Goal: Contribute content: Add original content to the website for others to see

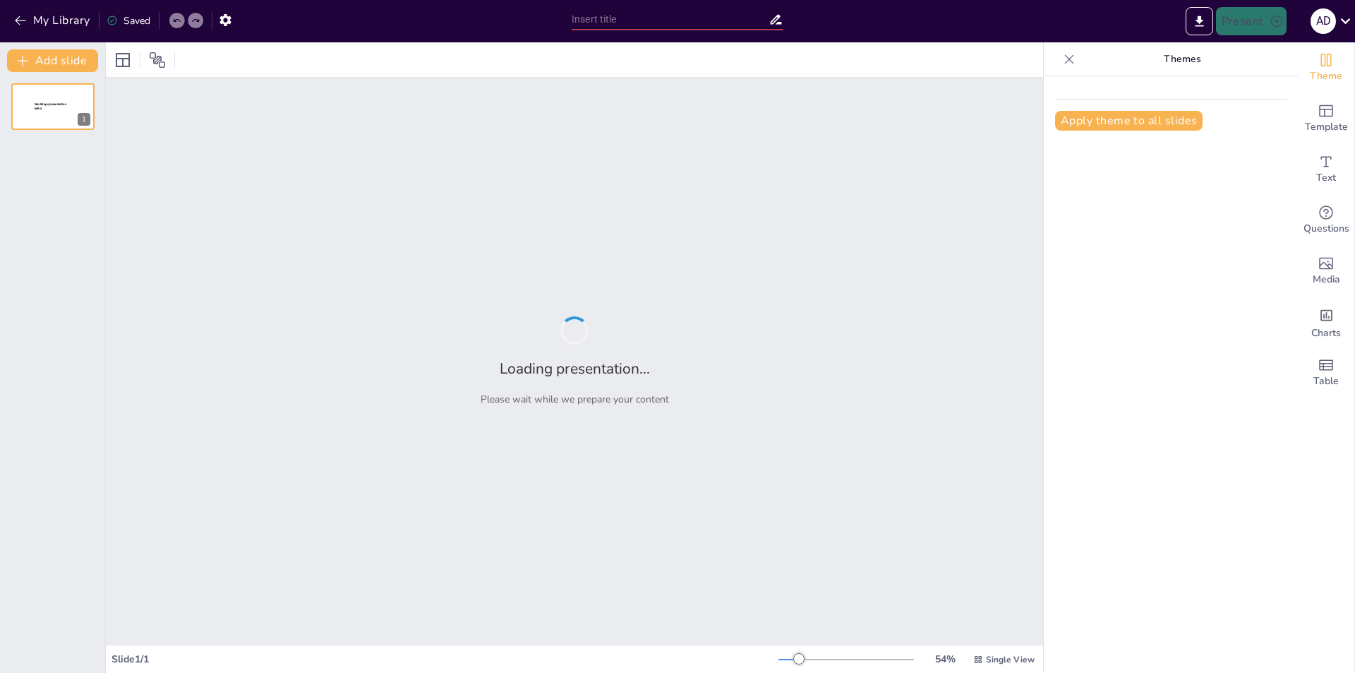
type input "Capitalizing on Opportunity: Financial Projections and Investment Potential"
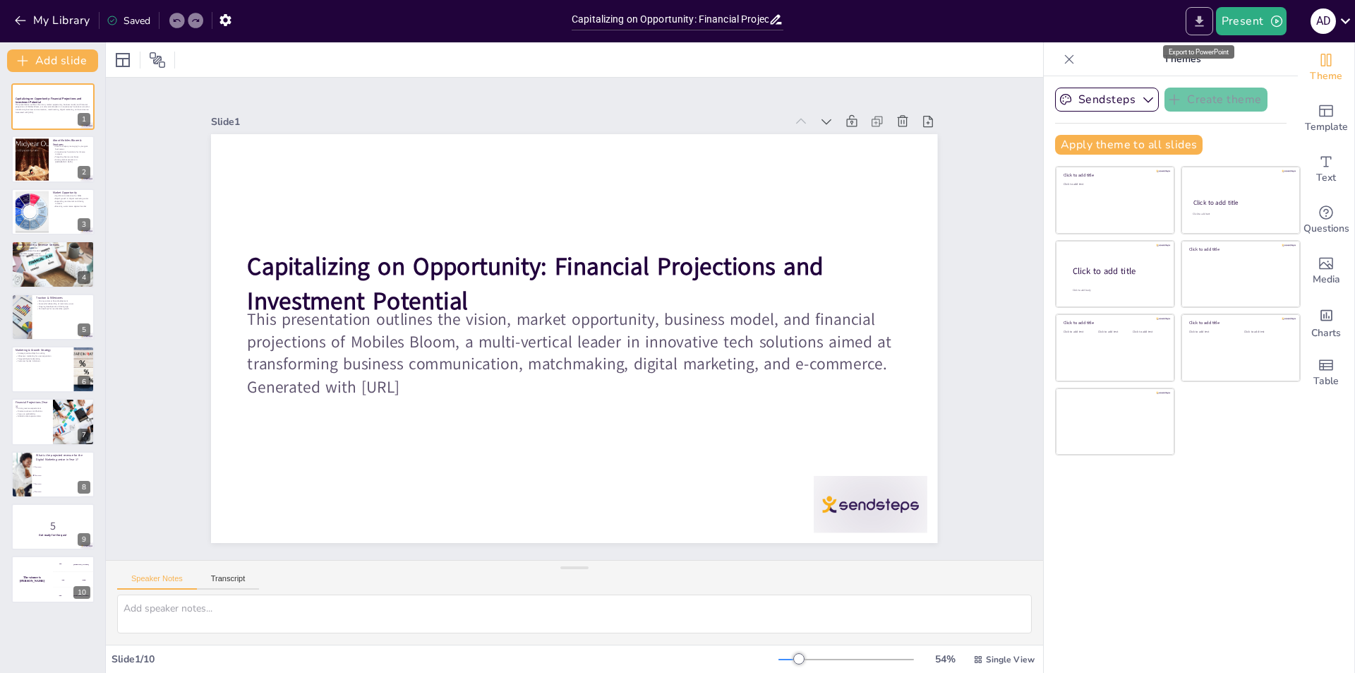
click at [1197, 25] on icon "Export to PowerPoint" at bounding box center [1199, 21] width 15 height 15
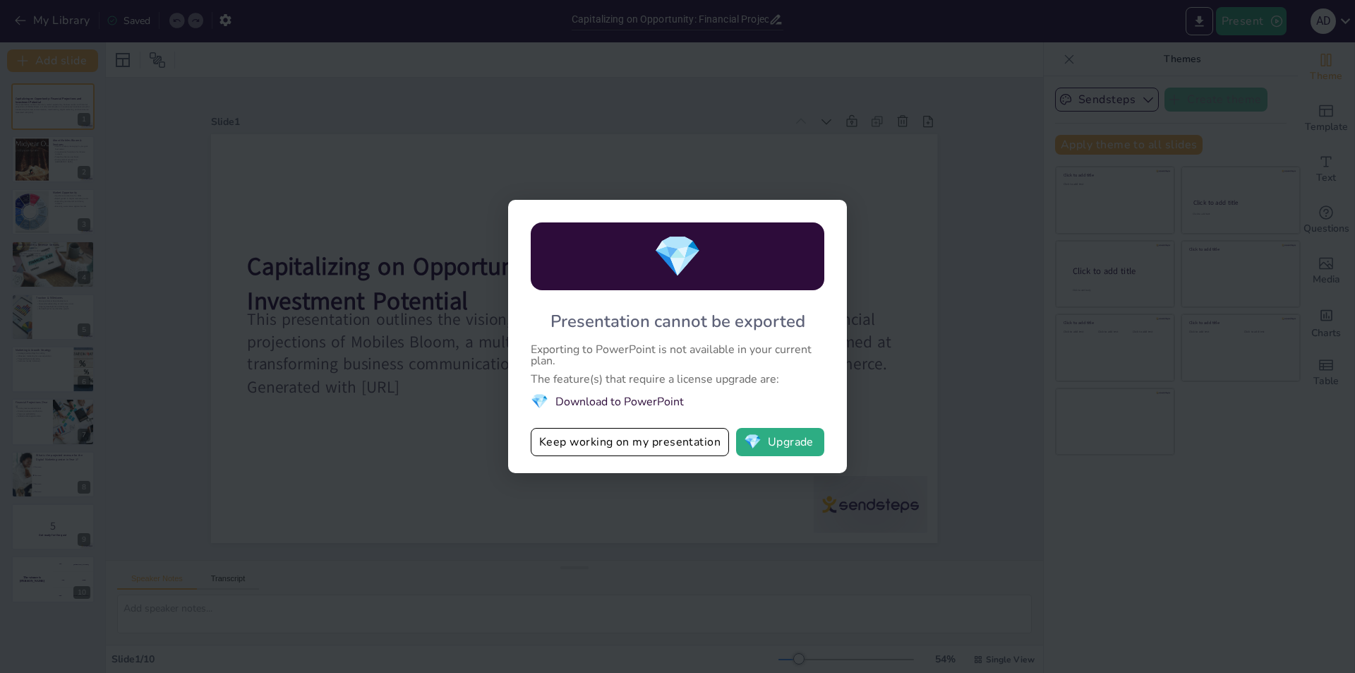
click at [888, 291] on div "💎 Presentation cannot be exported Exporting to PowerPoint is not available in y…" at bounding box center [677, 336] width 1355 height 673
click at [705, 447] on button "Keep working on my presentation" at bounding box center [630, 442] width 198 height 28
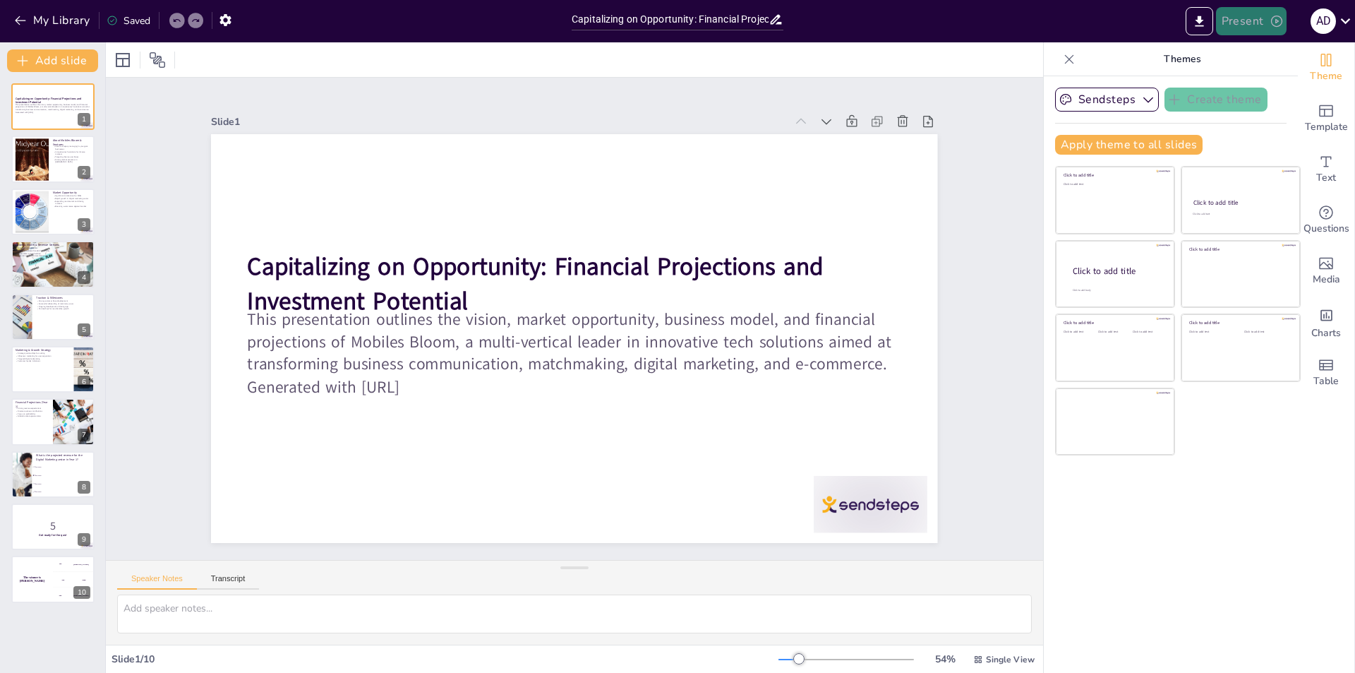
click at [1259, 31] on button "Present" at bounding box center [1251, 21] width 71 height 28
click at [1257, 87] on li "Play presentation" at bounding box center [1272, 87] width 111 height 23
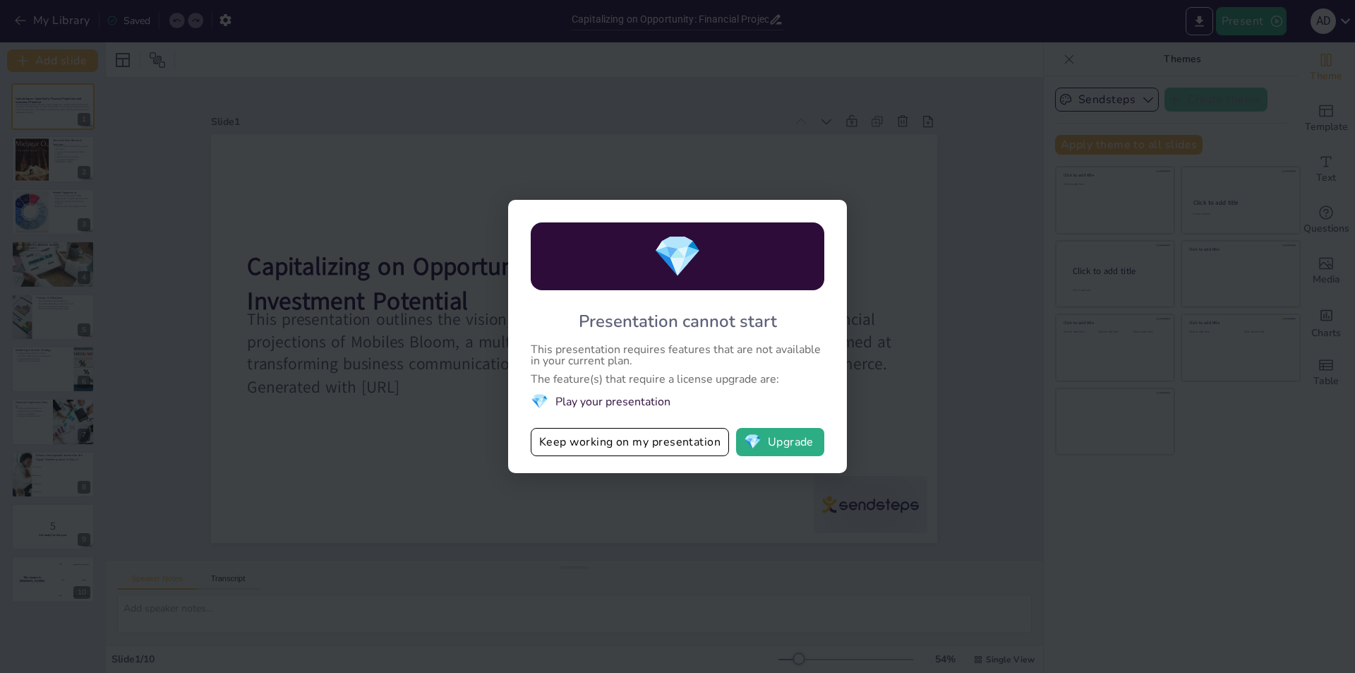
click at [960, 272] on div "💎 Presentation cannot start This presentation requires features that are not av…" at bounding box center [677, 336] width 1355 height 673
click at [705, 438] on button "Keep working on my presentation" at bounding box center [630, 442] width 198 height 28
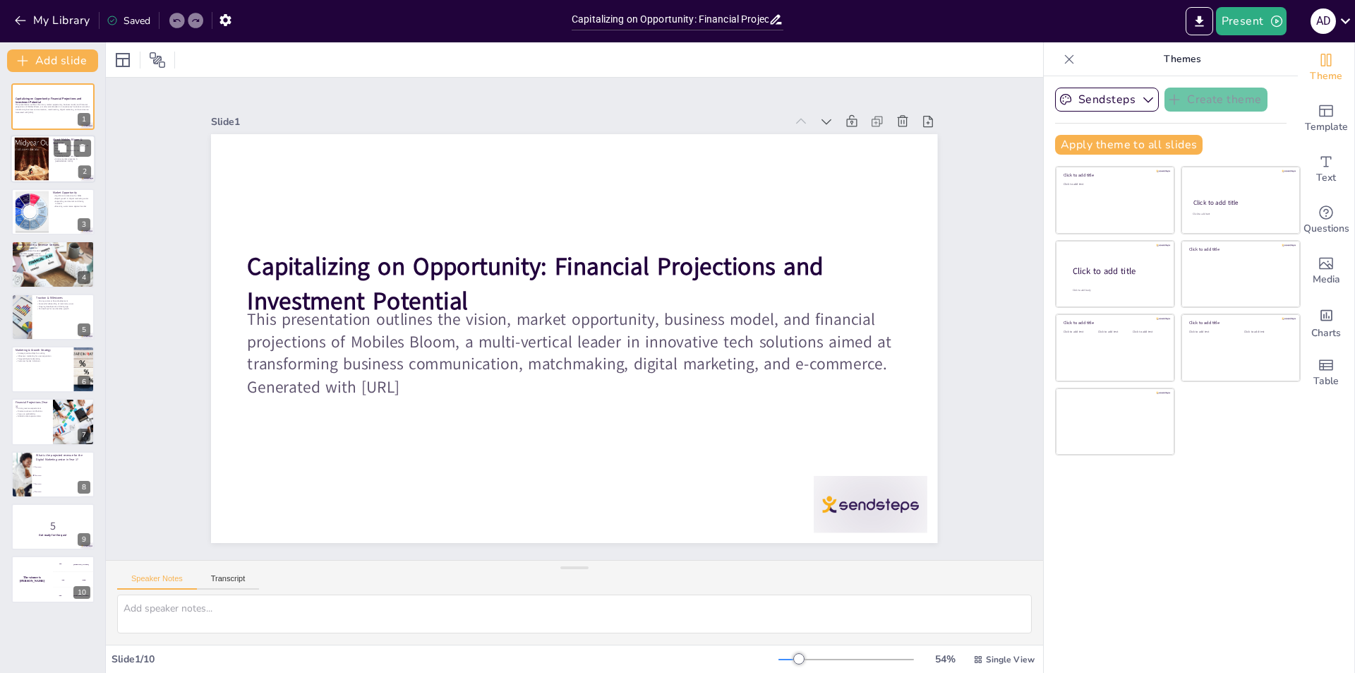
checkbox input "true"
click at [60, 168] on div at bounding box center [53, 159] width 85 height 48
type textarea "Mobiles Bloom operates as a parent company with five distinct yet synergistic b…"
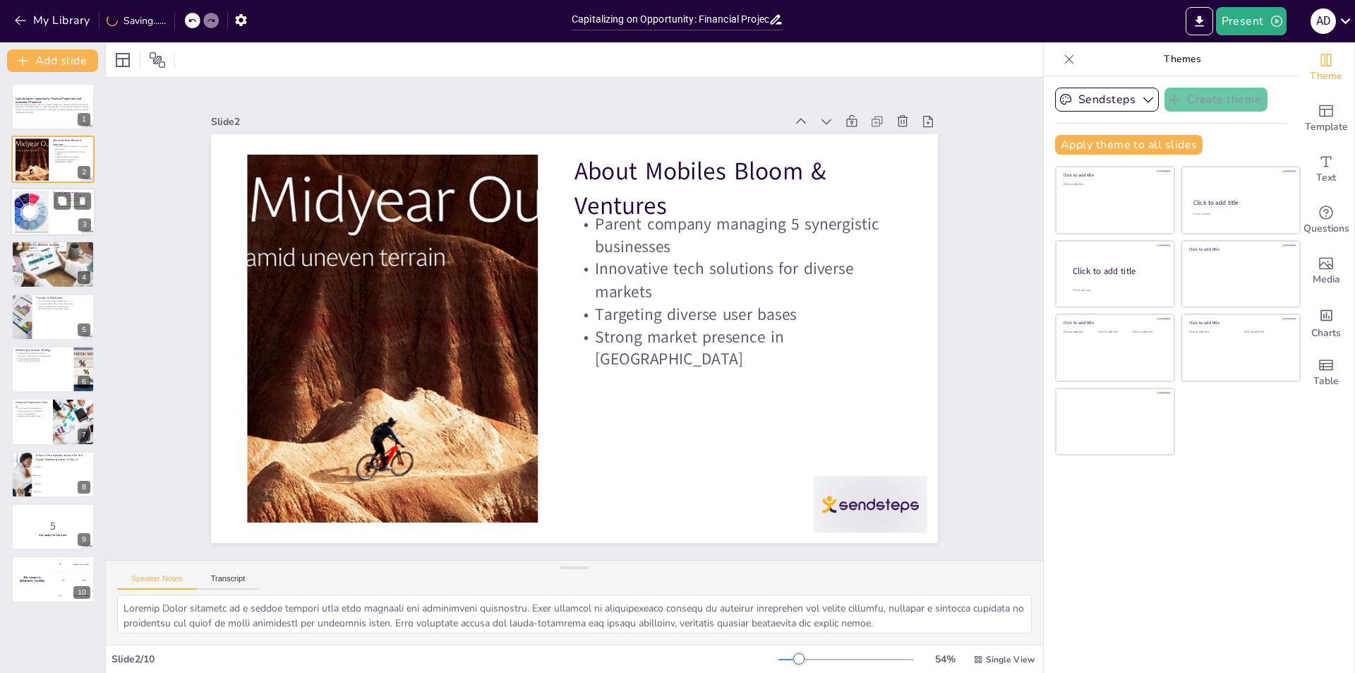
checkbox input "true"
click at [46, 212] on div at bounding box center [32, 211] width 80 height 43
type textarea "Lor ipsu dolors amet con ADIp el Seddo eiusmodtem i utlaboreetd magnaaliqua eni…"
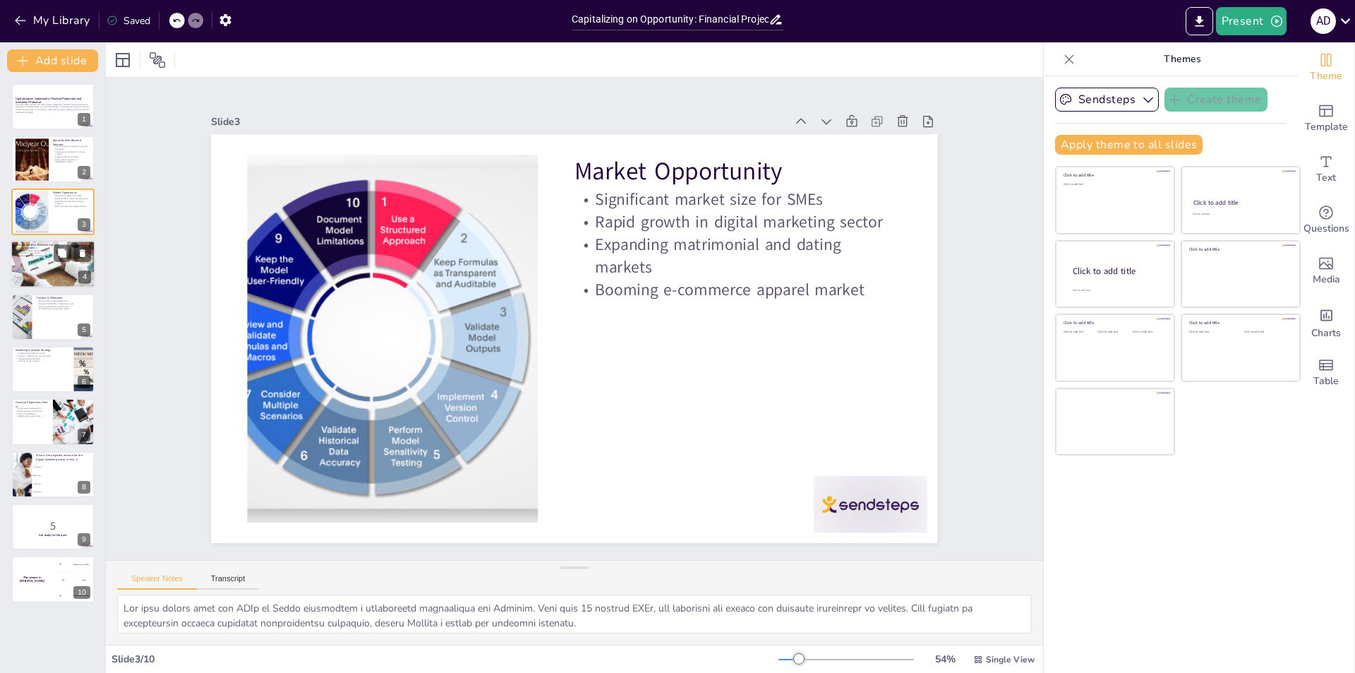
checkbox input "true"
click at [44, 267] on div at bounding box center [53, 264] width 85 height 54
type textarea "Mobiles [PERSON_NAME] business model is characterized by diverse revenue stream…"
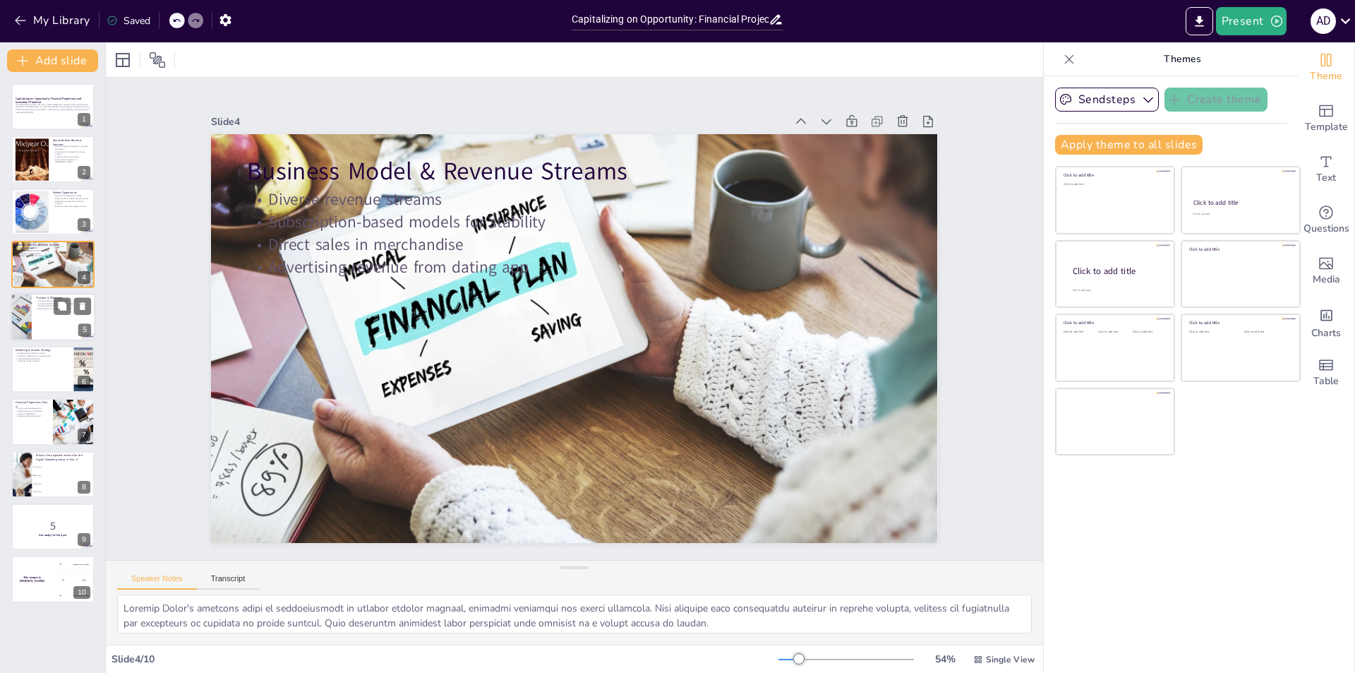
checkbox input "true"
click at [42, 307] on p "Partnerships for merchandise growth" at bounding box center [63, 308] width 55 height 3
type textarea "Mobiles Bloom has demonstrated strong customer base development across its busi…"
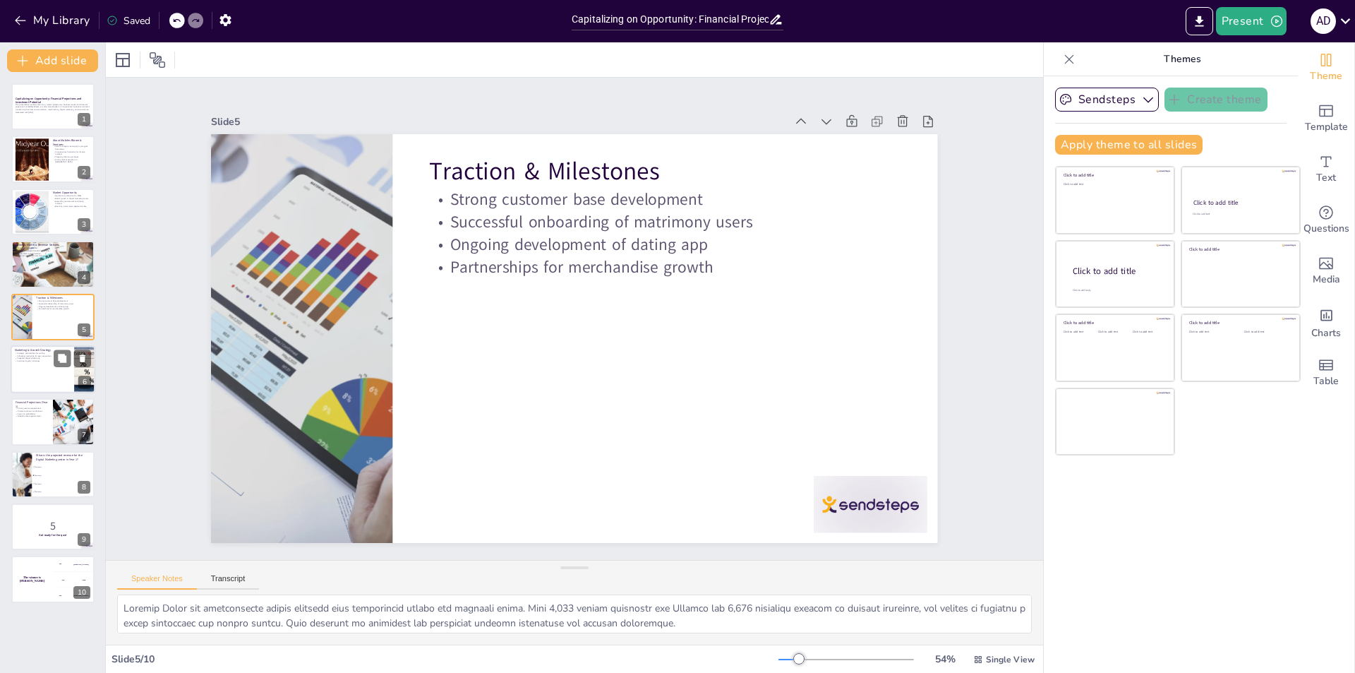
checkbox input "true"
click at [42, 362] on p "Customer loyalty initiatives" at bounding box center [42, 360] width 55 height 3
type textarea "Leveraging partnerships with digital agencies is crucial for scaling Whalexy. T…"
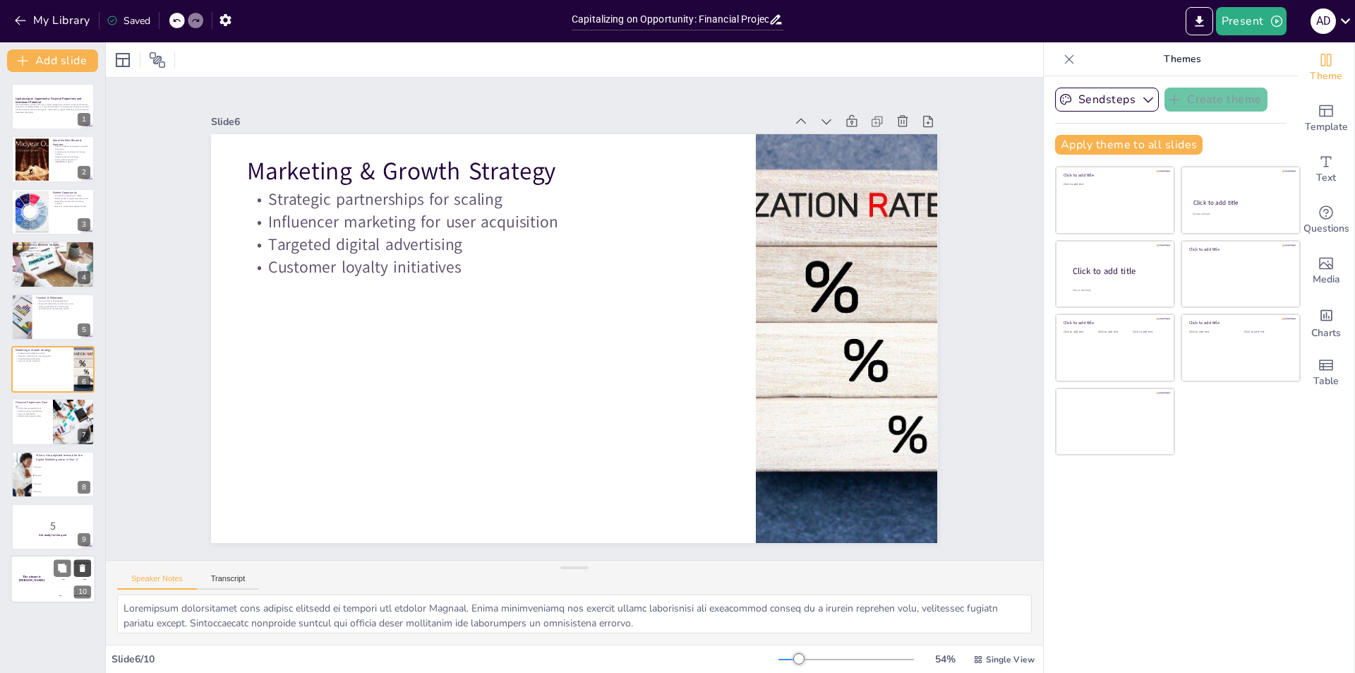
checkbox input "true"
click at [84, 566] on icon at bounding box center [83, 569] width 6 height 8
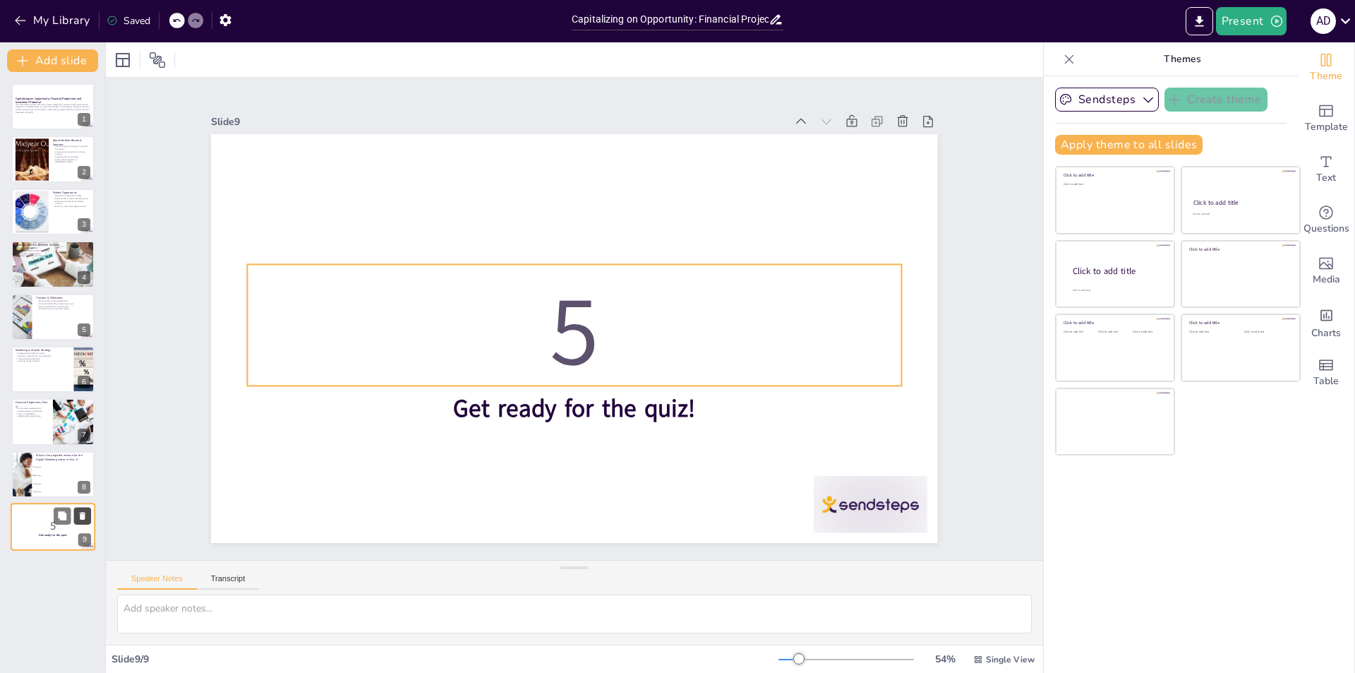
checkbox input "true"
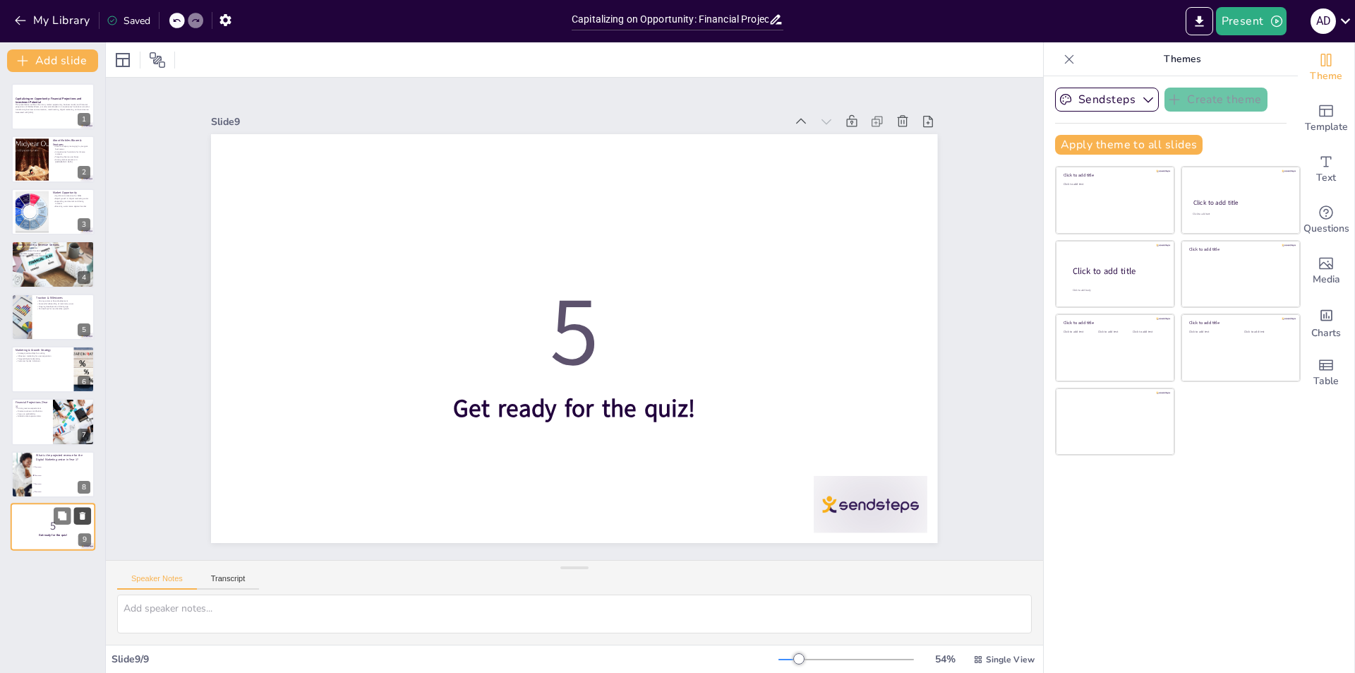
click at [85, 512] on icon at bounding box center [83, 516] width 10 height 10
type textarea "The projected revenue for the Digital Marketing sector in Year 1 is ₹600 crore,…"
checkbox input "true"
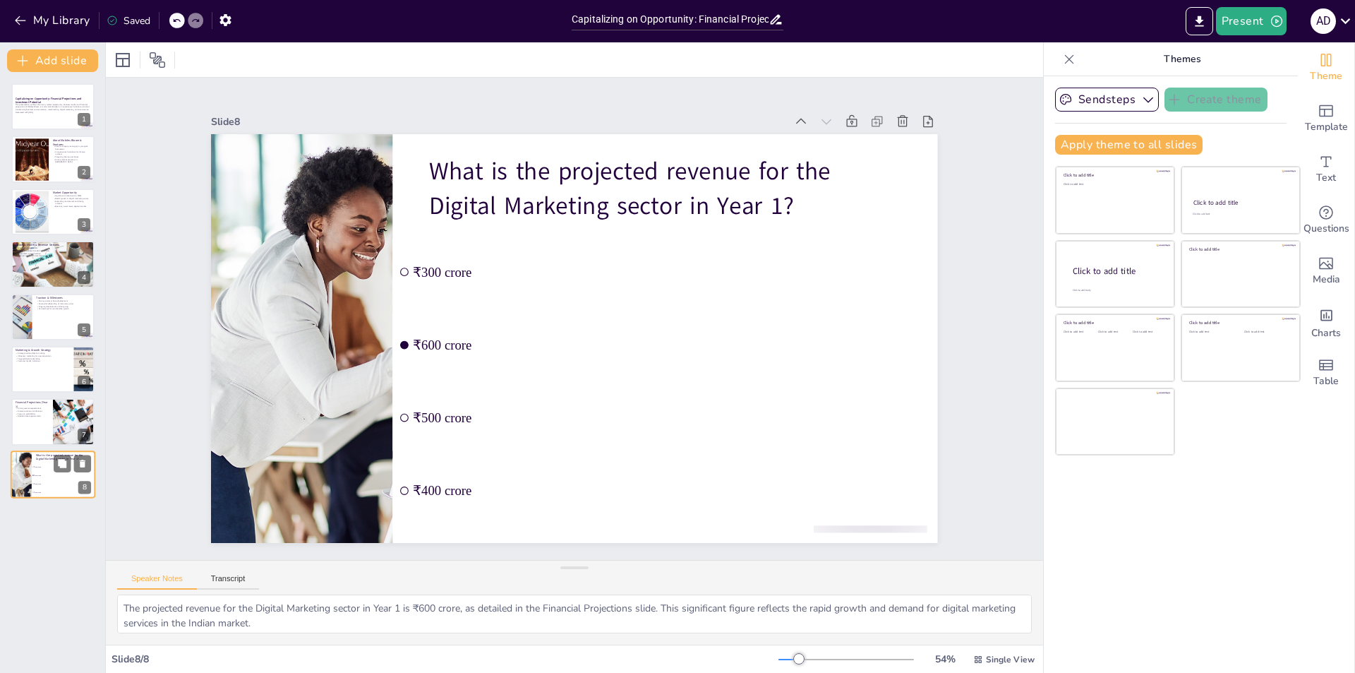
checkbox input "true"
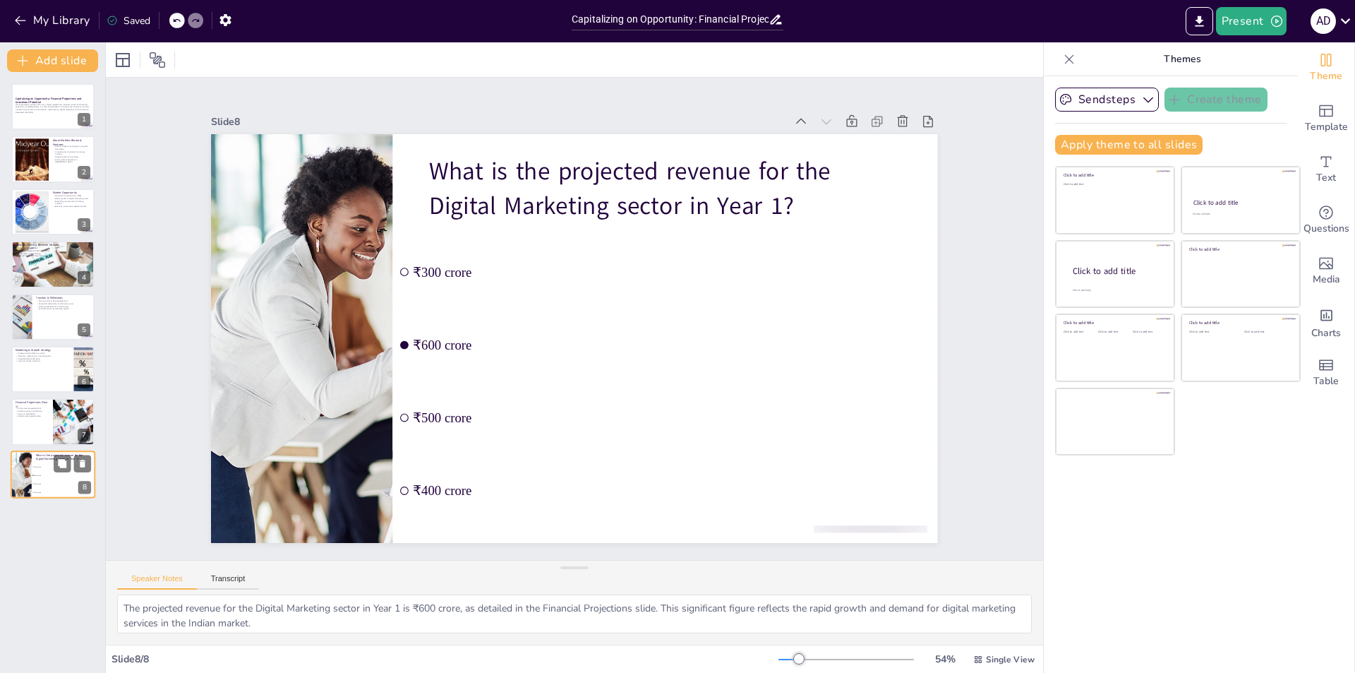
checkbox input "true"
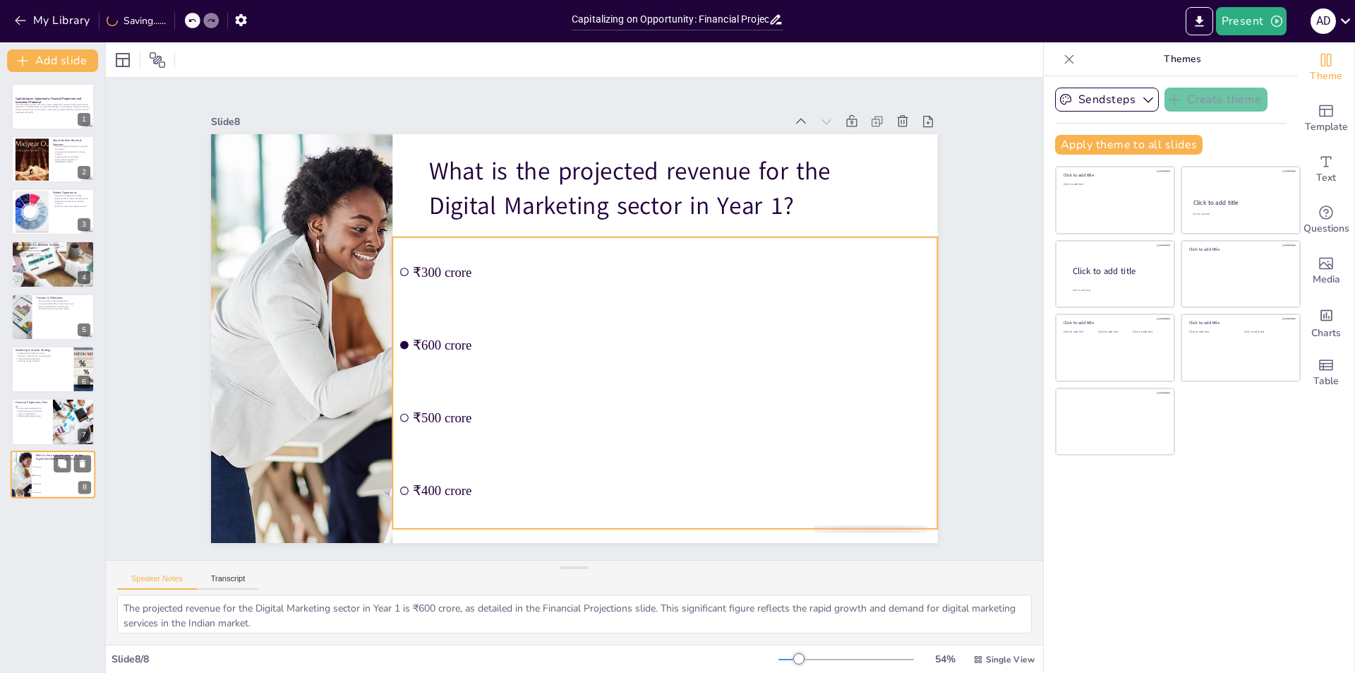
click at [85, 479] on li "₹500 crore" at bounding box center [64, 483] width 64 height 8
checkbox input "true"
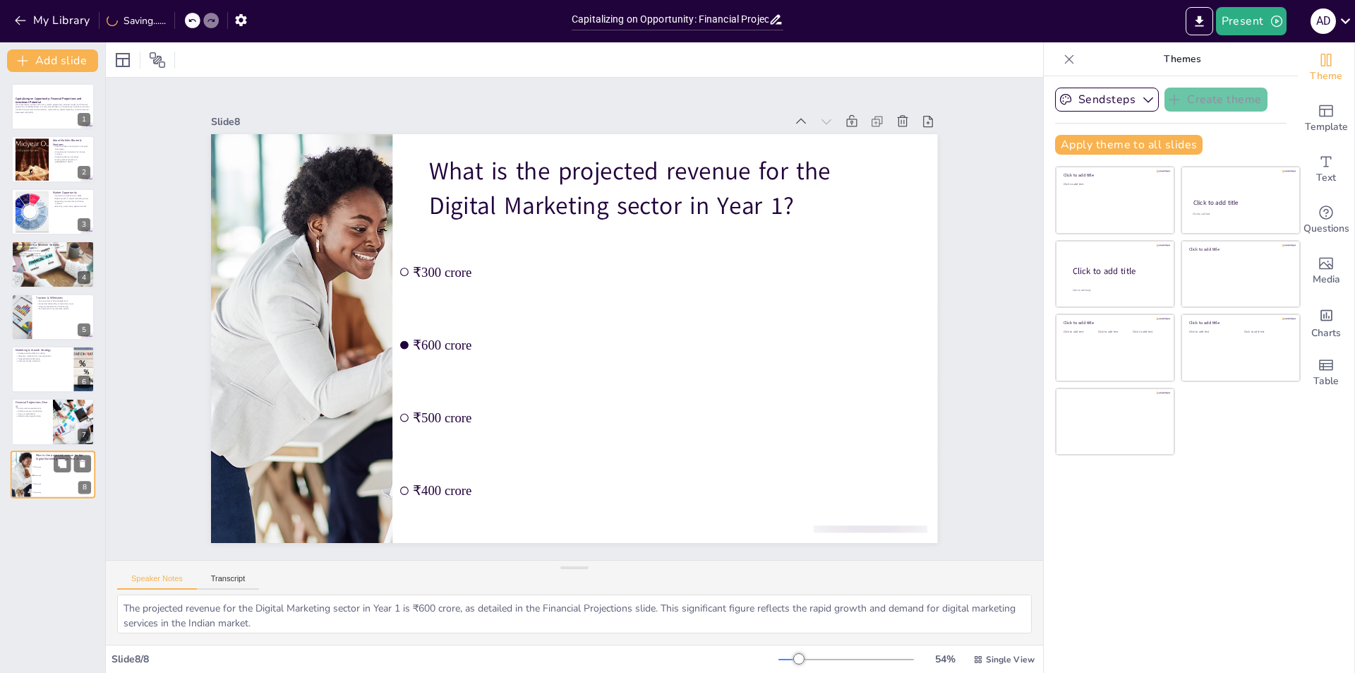
checkbox input "true"
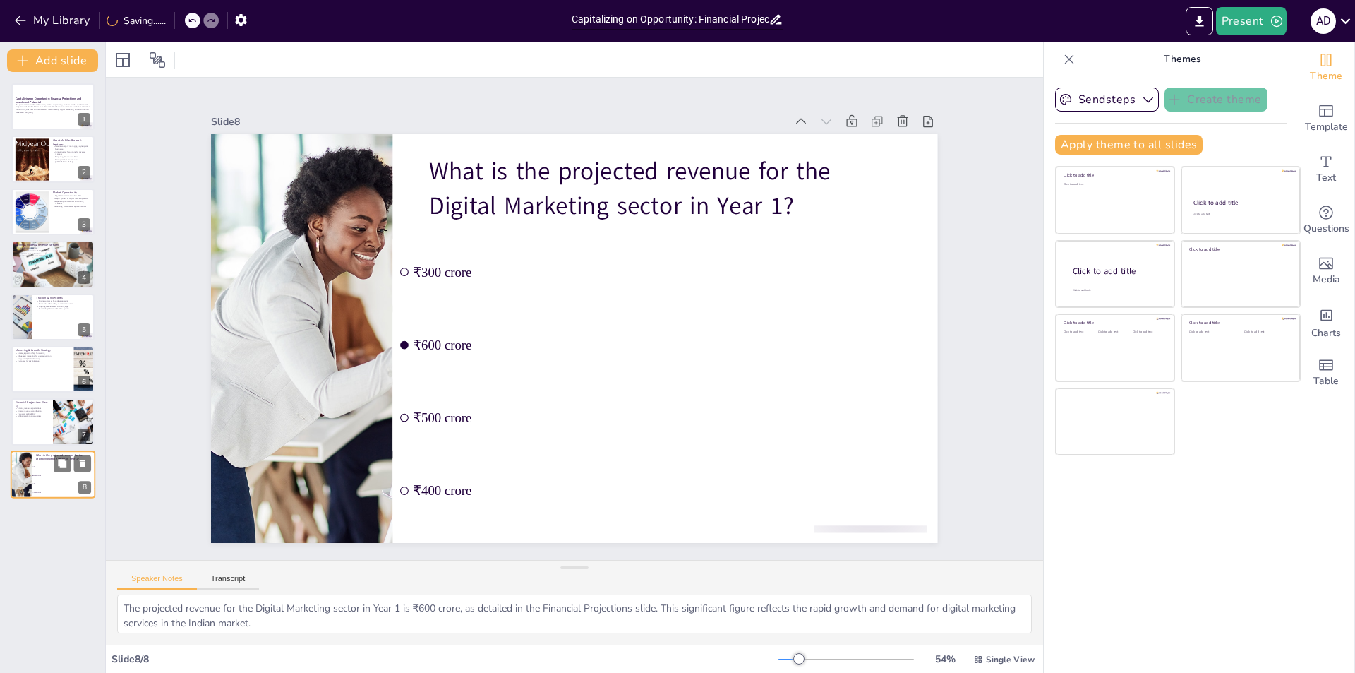
checkbox input "true"
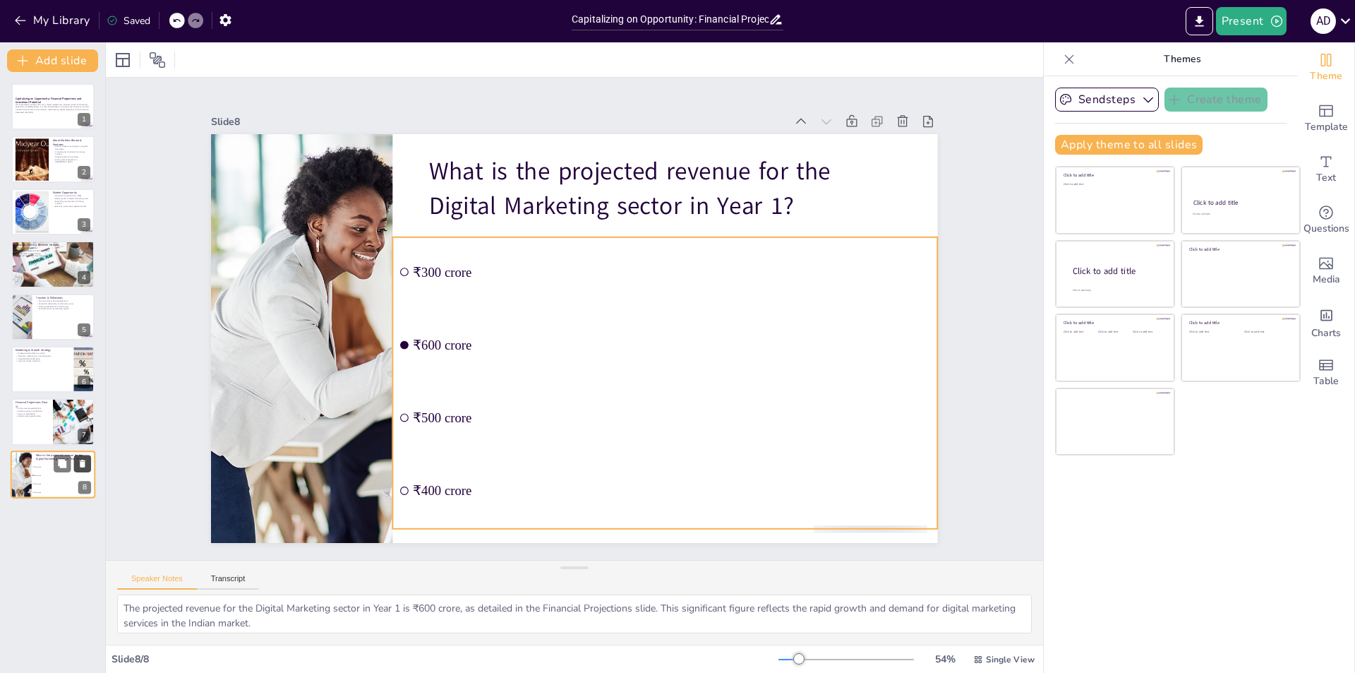
checkbox input "true"
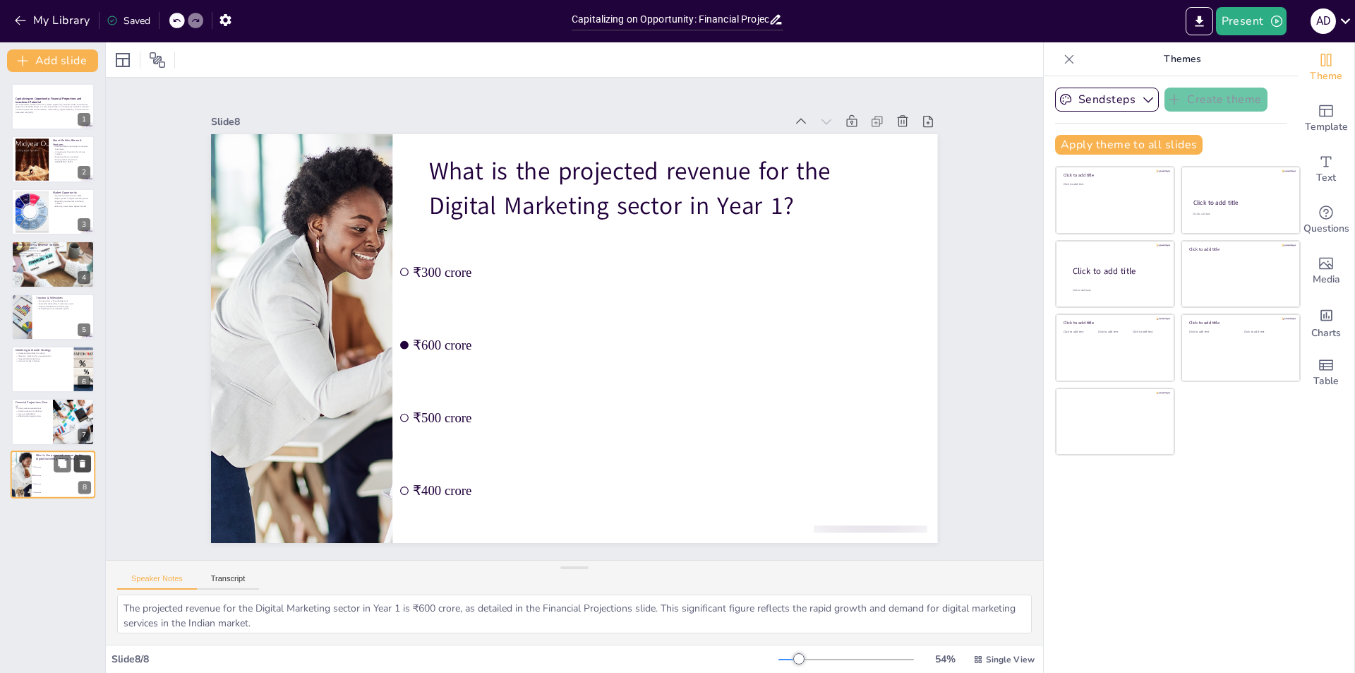
click at [84, 459] on icon at bounding box center [83, 463] width 10 height 10
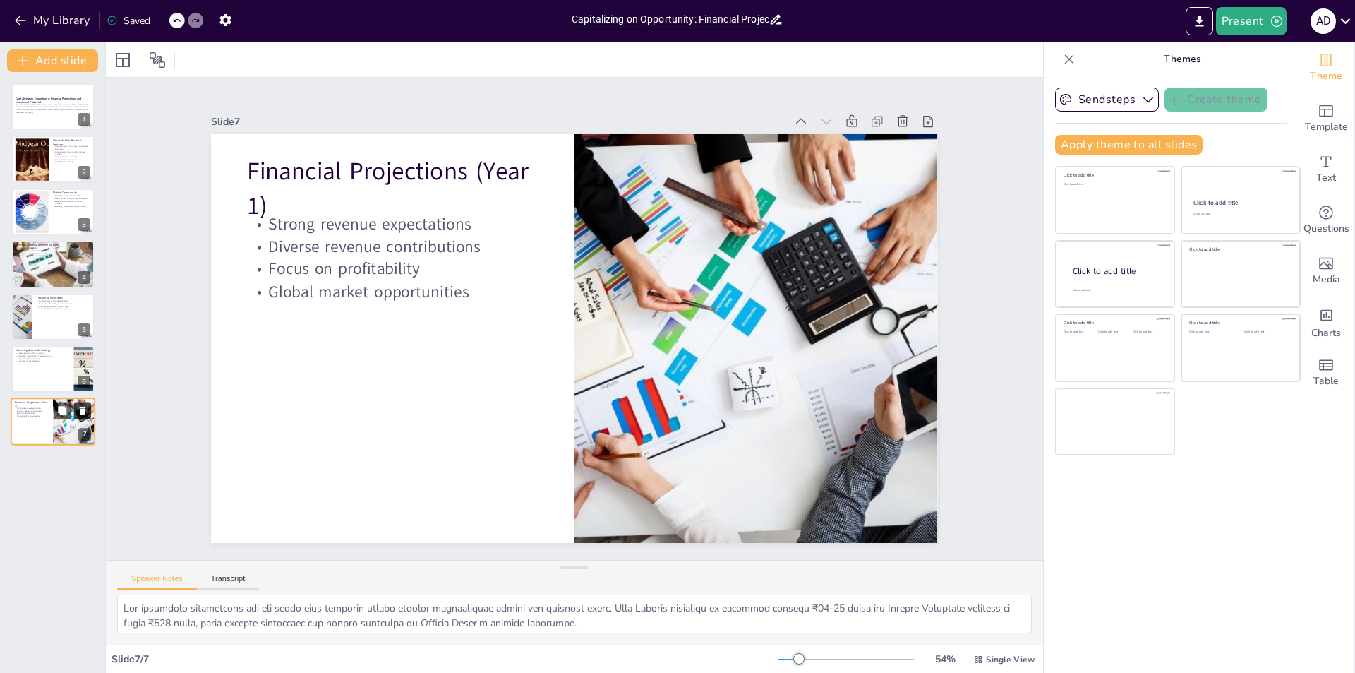
click at [85, 409] on icon at bounding box center [83, 411] width 6 height 8
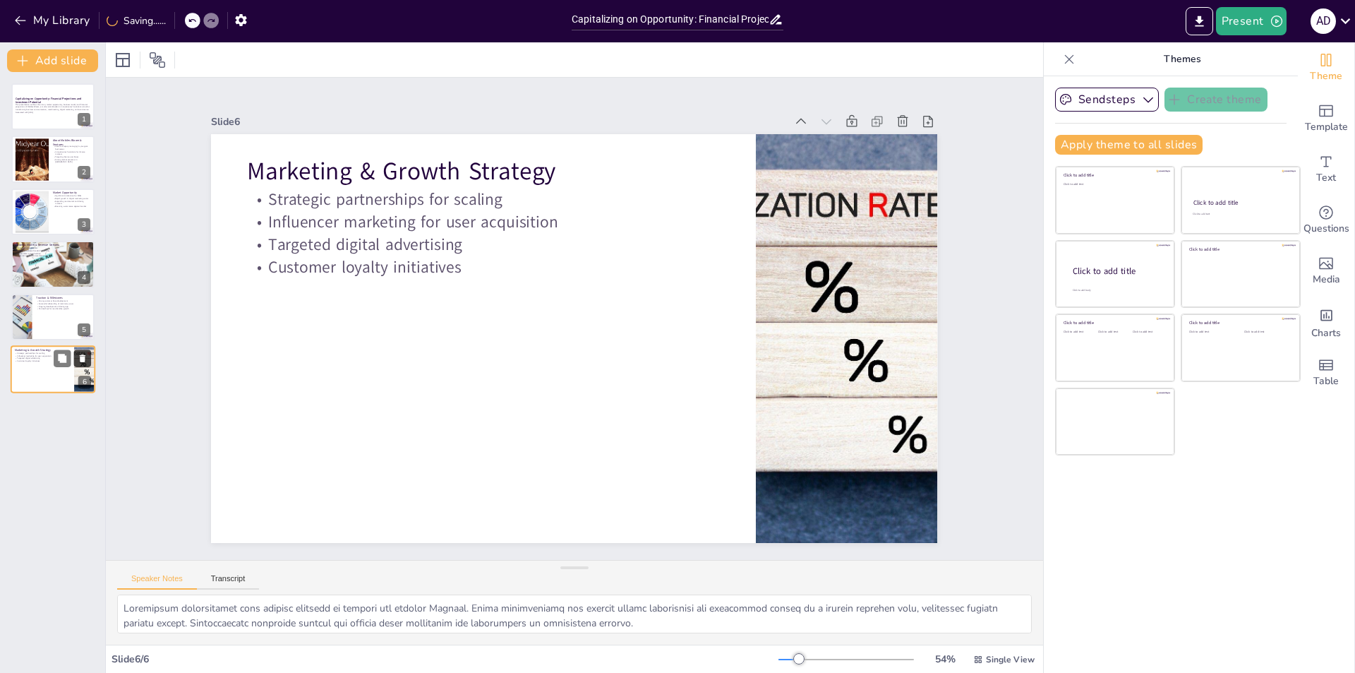
click at [84, 359] on icon at bounding box center [83, 358] width 6 height 8
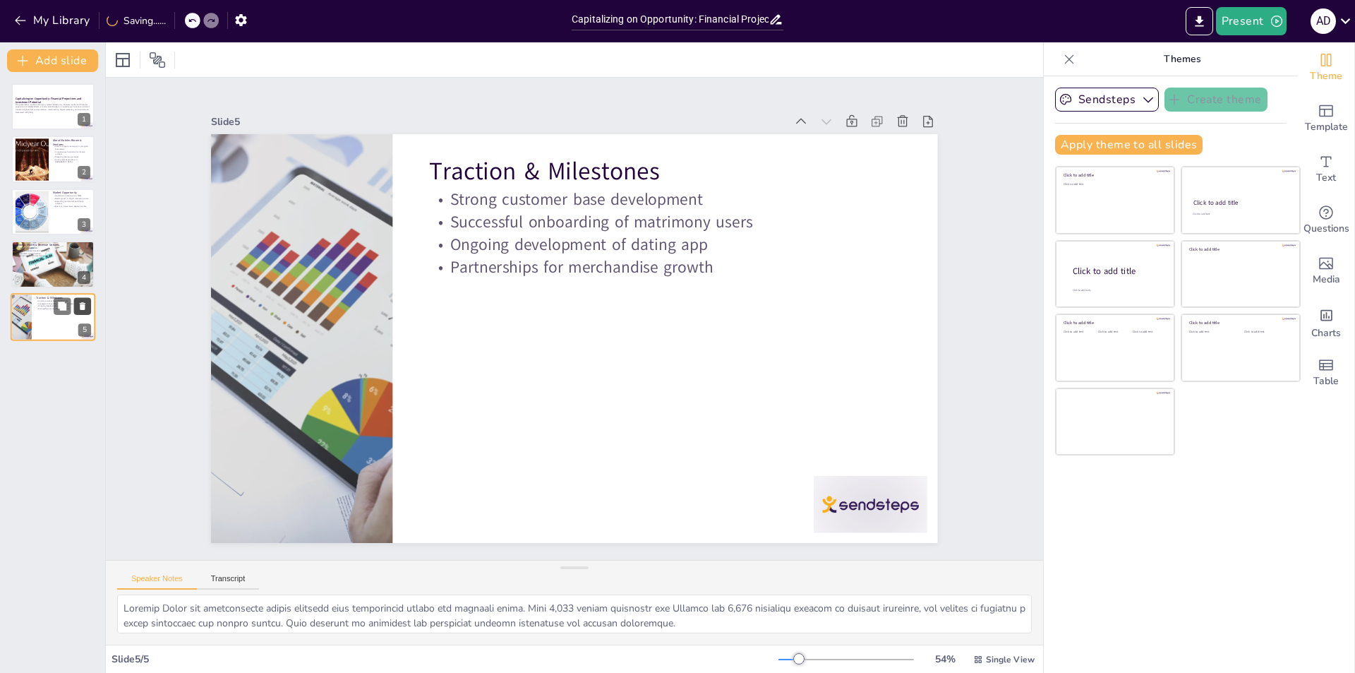
click at [83, 303] on icon at bounding box center [83, 306] width 6 height 8
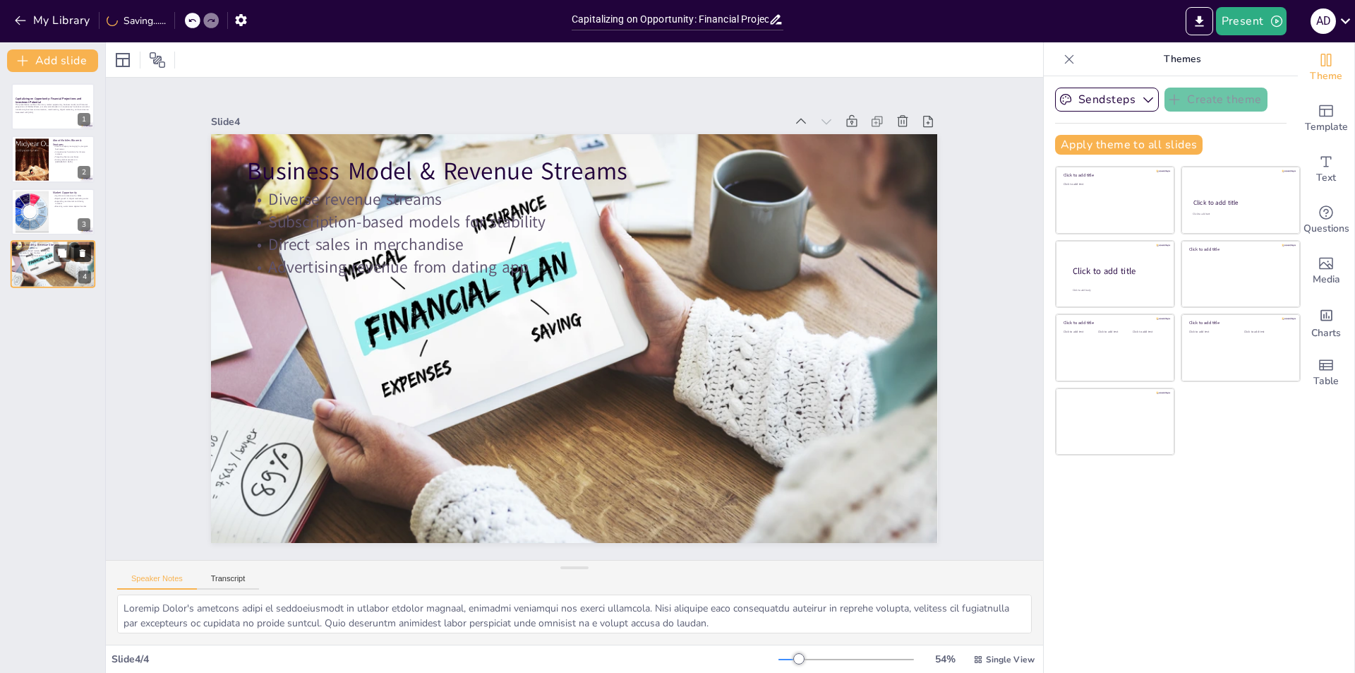
click at [85, 251] on icon at bounding box center [83, 253] width 6 height 8
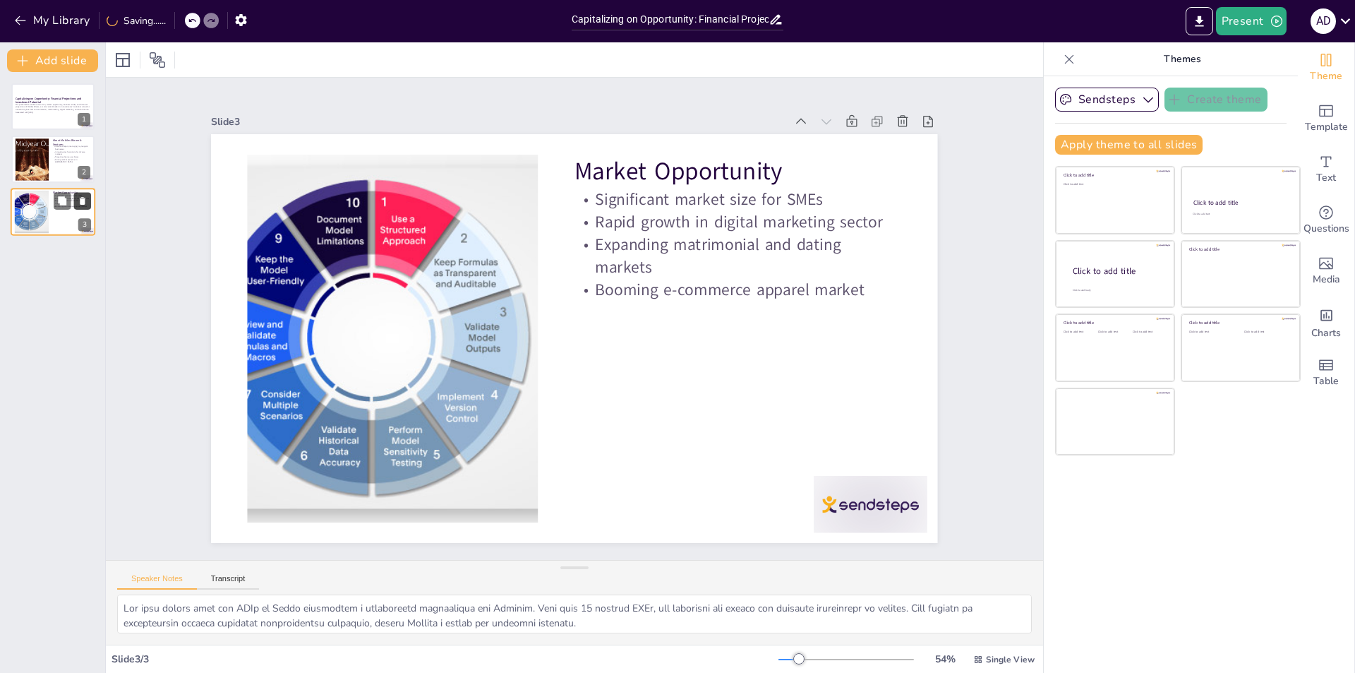
click at [80, 195] on icon at bounding box center [83, 200] width 10 height 10
type textarea "Mobiles Bloom operates as a parent company with five distinct yet synergistic b…"
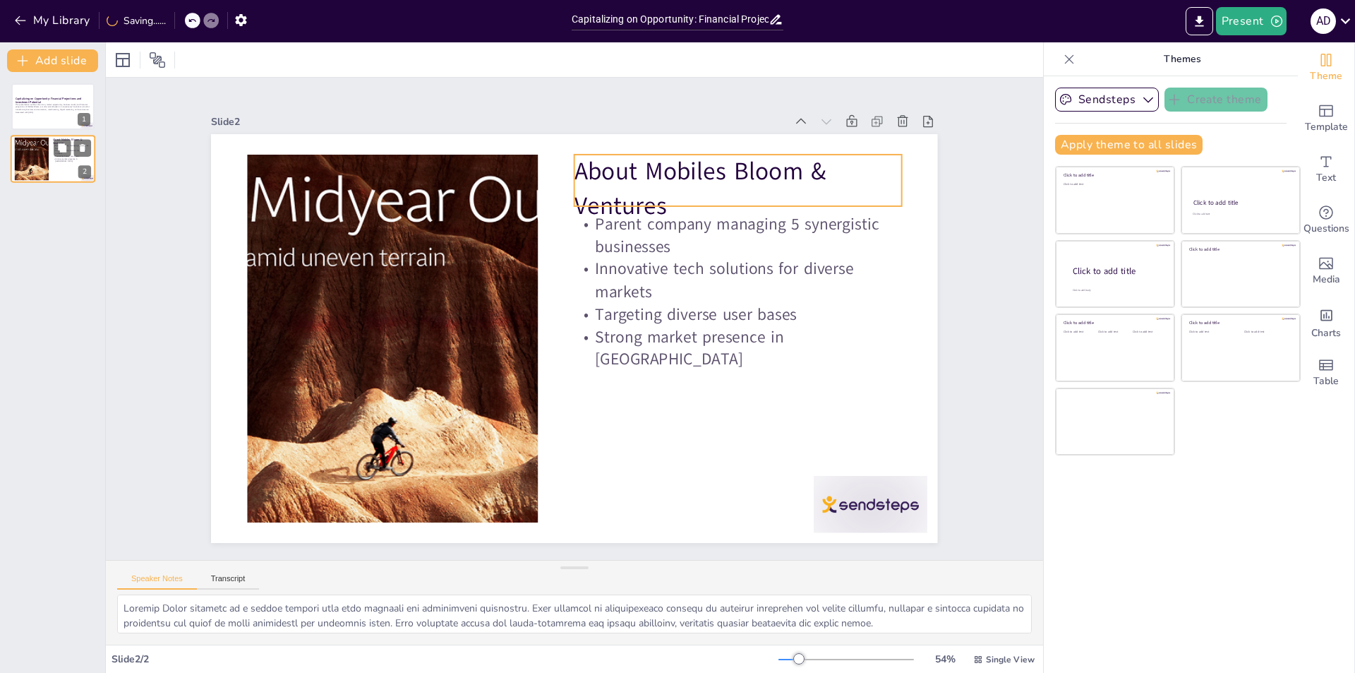
click at [86, 138] on p "About Mobiles Bloom & Ventures" at bounding box center [72, 142] width 38 height 8
click at [82, 144] on icon at bounding box center [83, 148] width 10 height 10
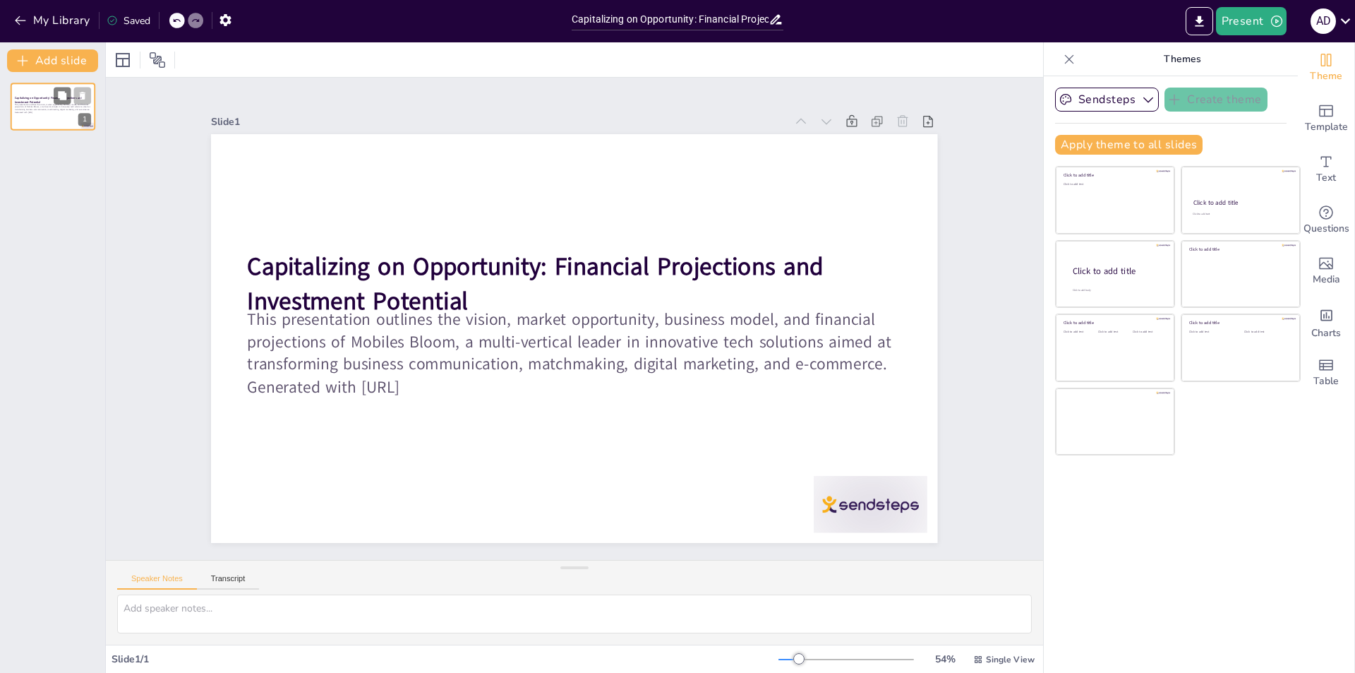
click at [85, 94] on icon at bounding box center [83, 96] width 10 height 10
